Goal: Task Accomplishment & Management: Manage account settings

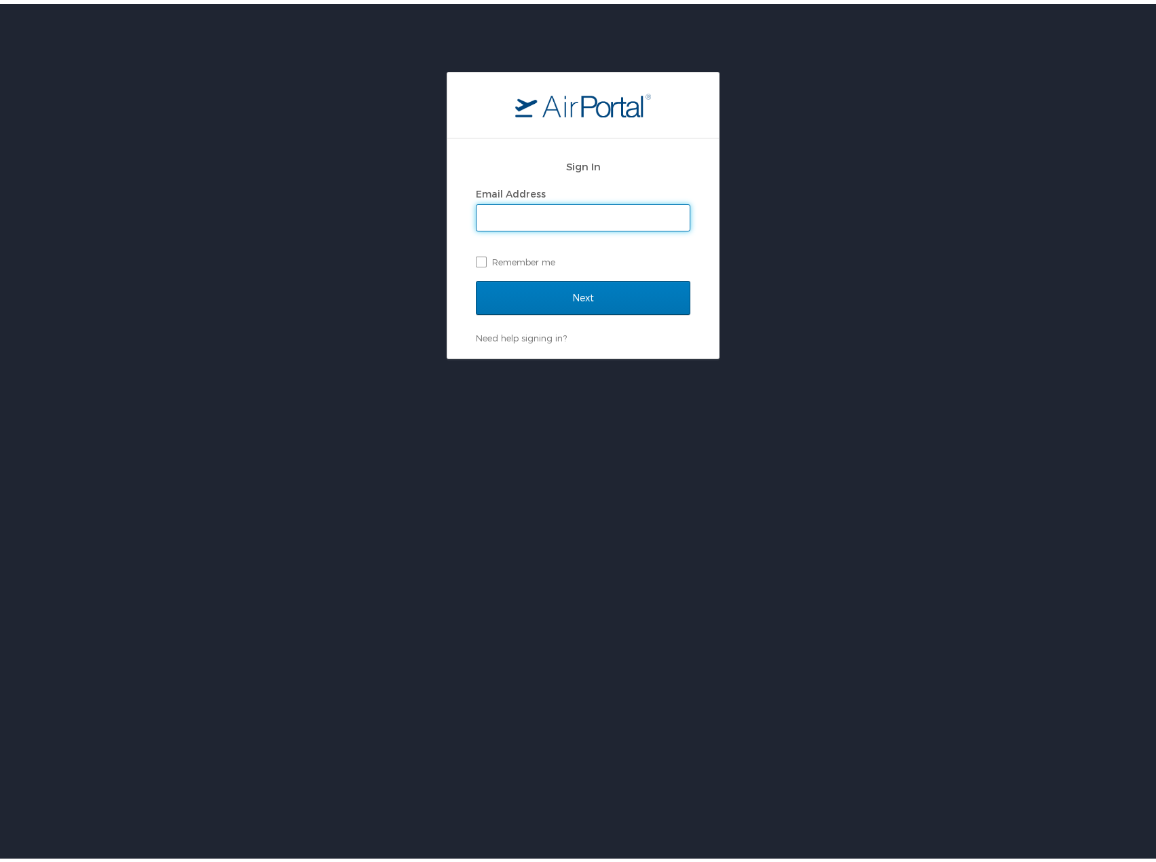
type input "[DOMAIN_NAME][EMAIL_ADDRESS][PERSON_NAME][DOMAIN_NAME]"
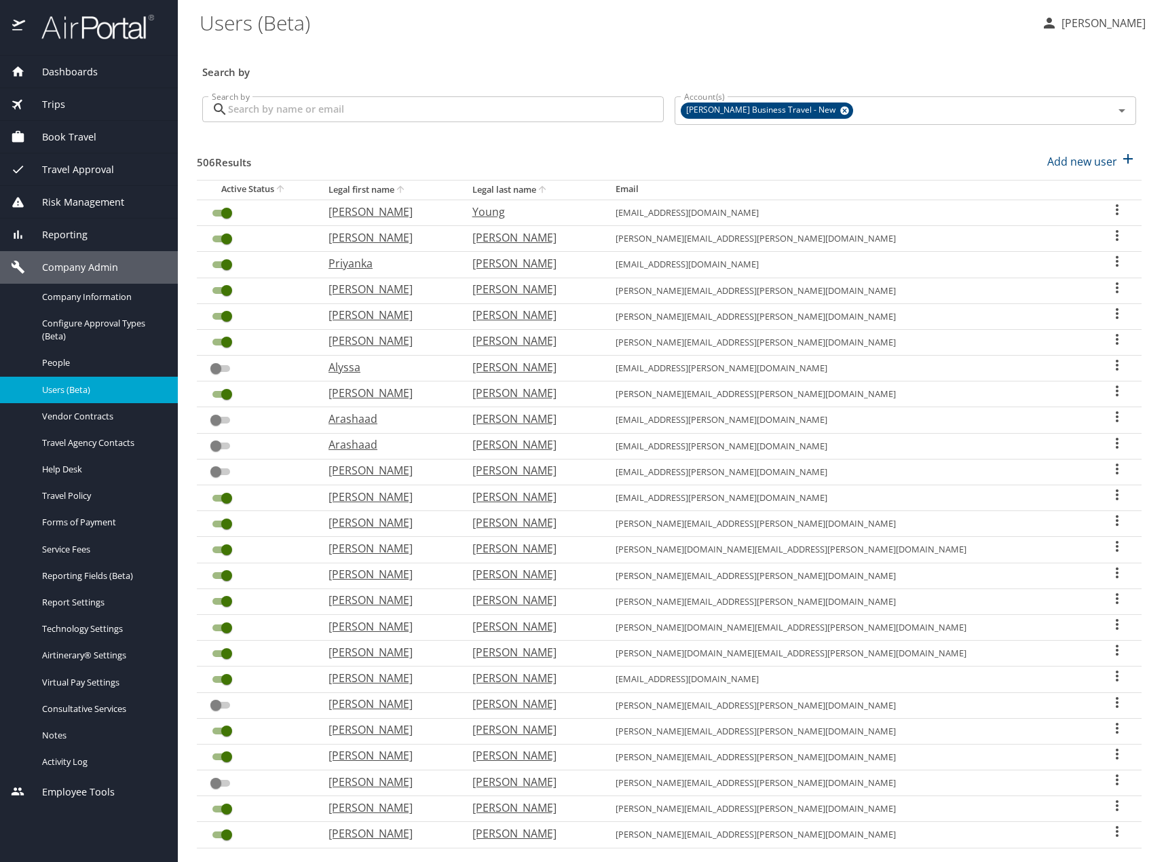
click at [529, 115] on input "Search by" at bounding box center [446, 109] width 436 height 26
paste input "Lumka Stock"
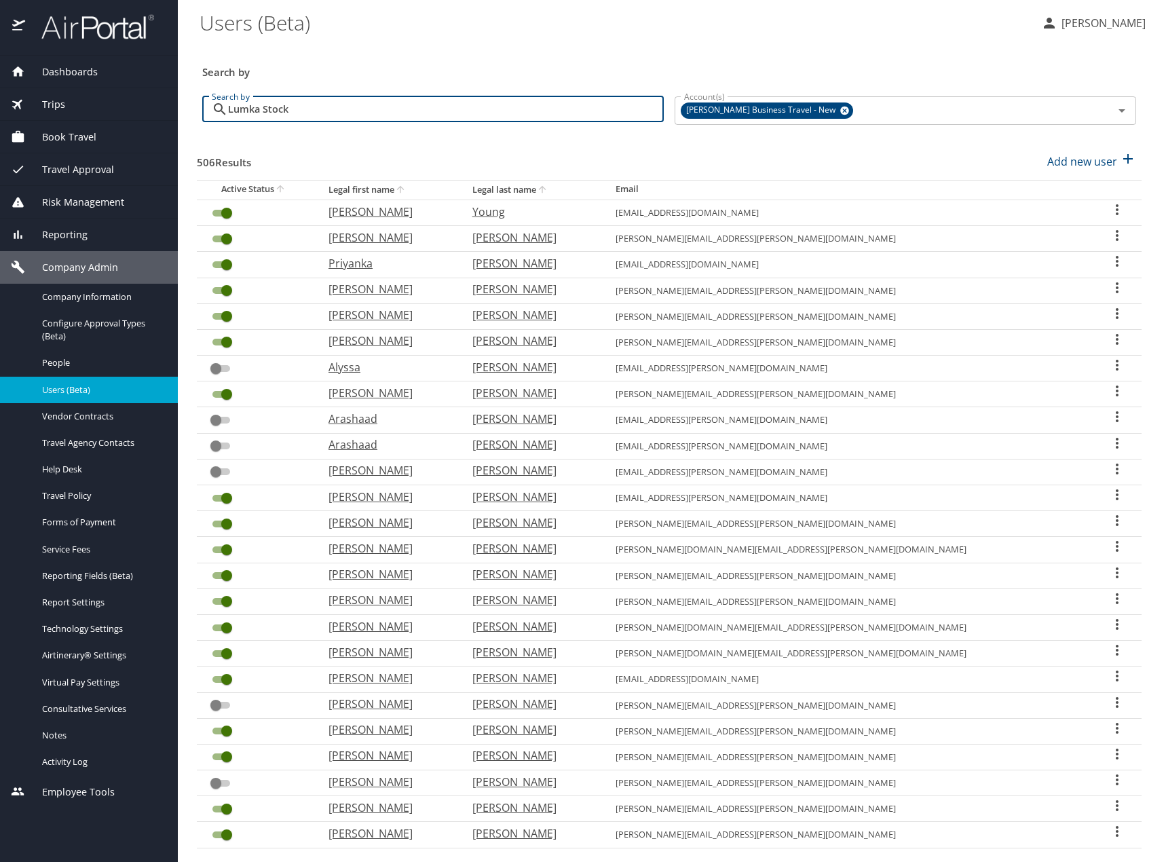
type input "Lumka Stock"
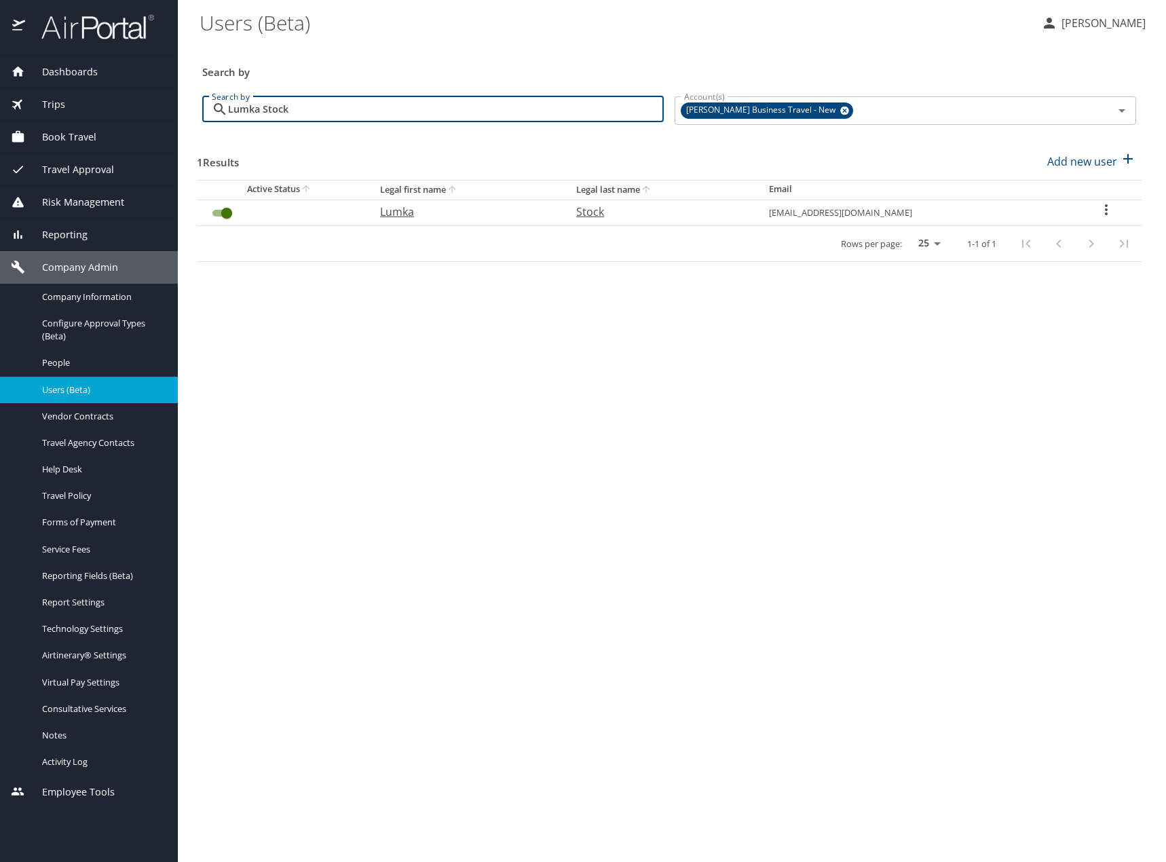
click at [223, 216] on input "User Search Table" at bounding box center [226, 213] width 49 height 16
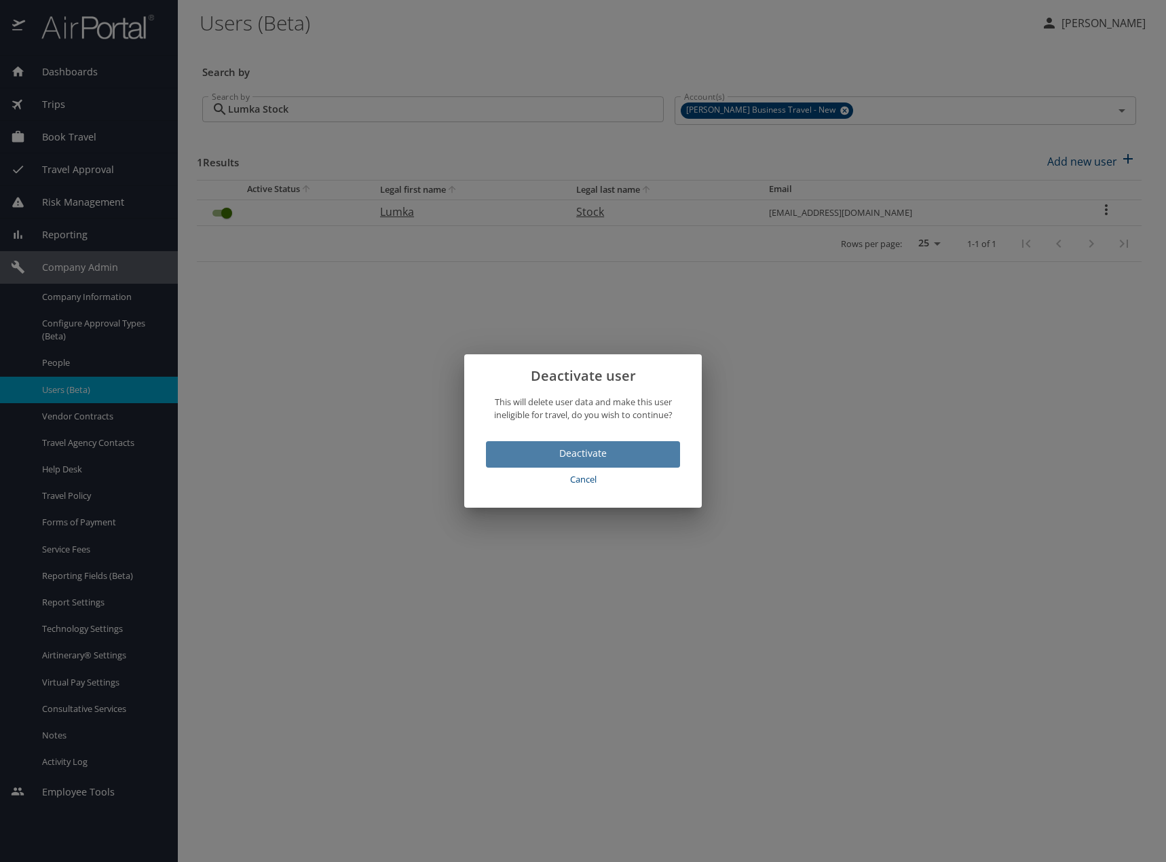
click at [560, 441] on button "Deactivate" at bounding box center [583, 454] width 194 height 26
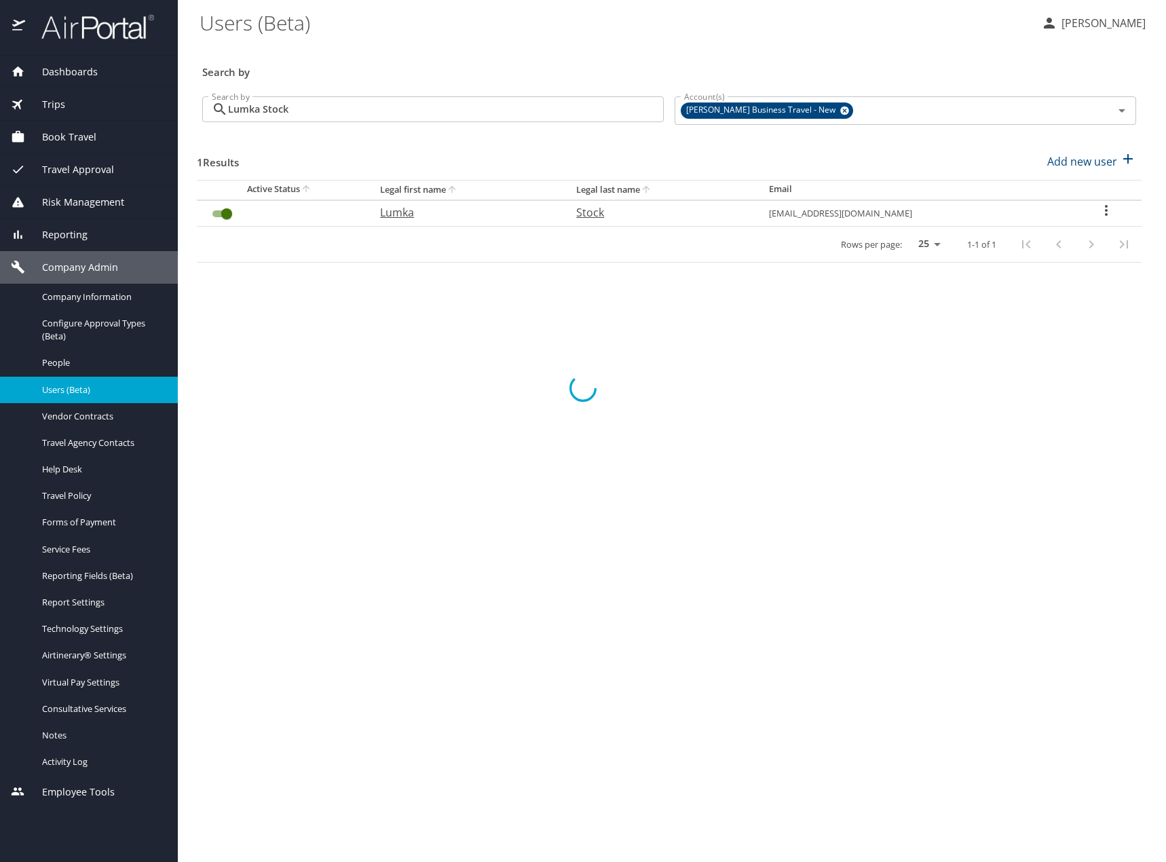
click at [560, 444] on div "User Search Table" at bounding box center [583, 388] width 1166 height 948
checkbox input "false"
